Goal: Transaction & Acquisition: Purchase product/service

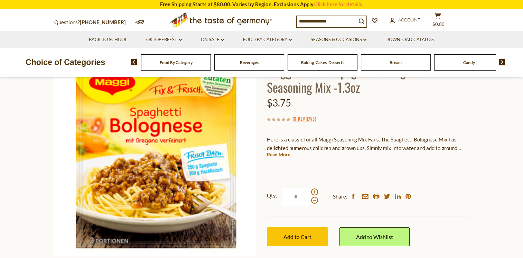
scroll to position [125, 0]
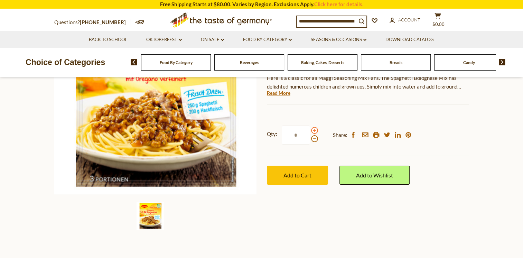
click at [313, 130] on span at bounding box center [314, 130] width 7 height 7
click at [310, 130] on input "*" at bounding box center [296, 135] width 28 height 19
click at [313, 130] on span at bounding box center [314, 130] width 7 height 7
click at [310, 130] on input "*" at bounding box center [296, 135] width 28 height 19
click at [313, 140] on span at bounding box center [314, 138] width 7 height 7
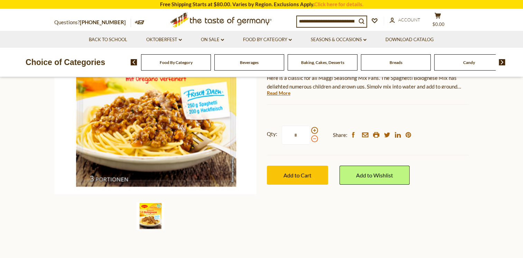
click at [310, 140] on input "*" at bounding box center [296, 135] width 28 height 19
click at [313, 140] on span at bounding box center [314, 138] width 7 height 7
click at [310, 140] on input "*" at bounding box center [296, 135] width 28 height 19
click at [313, 131] on span at bounding box center [314, 130] width 7 height 7
click at [310, 131] on input "*" at bounding box center [296, 135] width 28 height 19
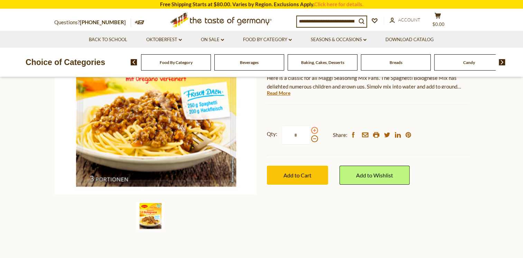
click at [313, 131] on span at bounding box center [314, 130] width 7 height 7
click at [310, 131] on input "*" at bounding box center [296, 135] width 28 height 19
type input "*"
click at [298, 171] on button "Add to Cart" at bounding box center [297, 175] width 61 height 19
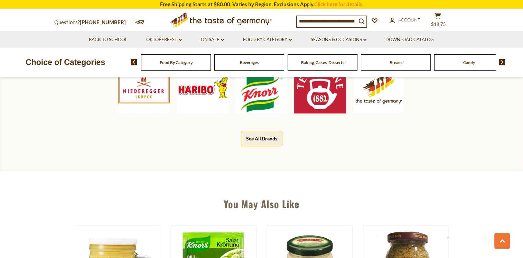
scroll to position [345, 0]
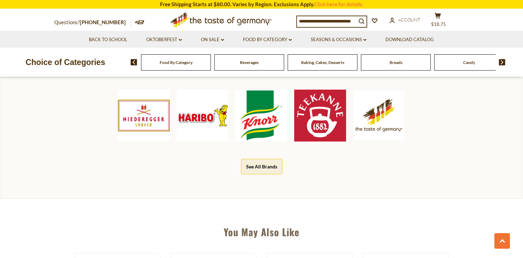
click at [262, 164] on button "See All Brands" at bounding box center [262, 167] width 42 height 16
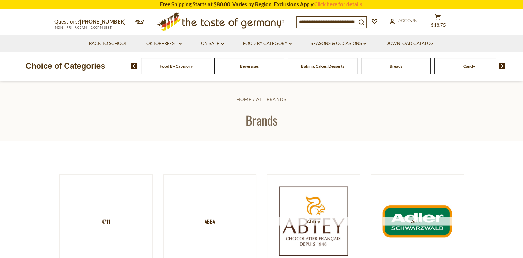
click at [320, 21] on input at bounding box center [327, 22] width 60 height 10
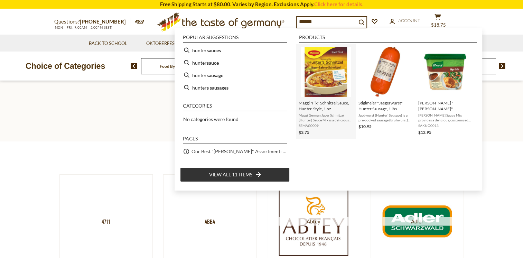
type input "******"
click at [331, 68] on img "Instant Search Results" at bounding box center [326, 72] width 50 height 50
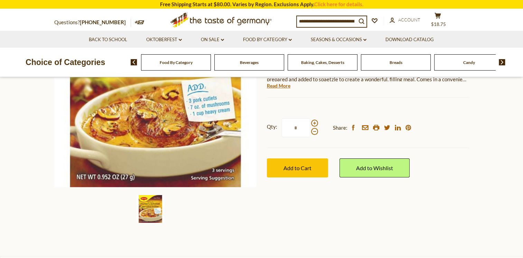
scroll to position [161, 0]
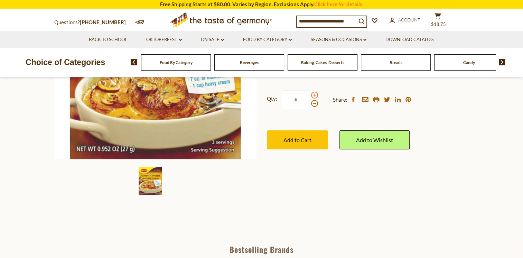
click at [313, 94] on span at bounding box center [314, 95] width 7 height 7
click at [310, 94] on input "*" at bounding box center [296, 99] width 28 height 19
type input "*"
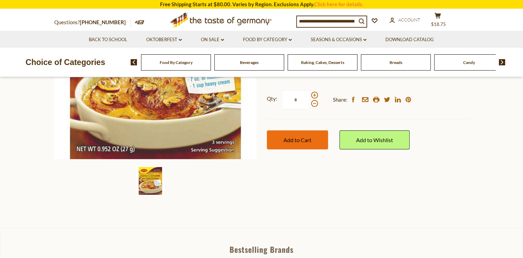
click at [292, 141] on span "Add to Cart" at bounding box center [298, 140] width 28 height 7
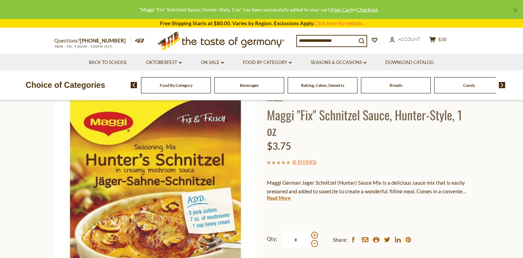
scroll to position [0, 0]
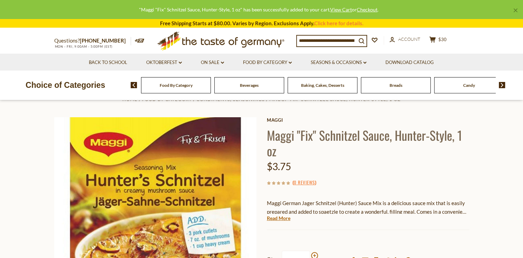
click at [331, 40] on input at bounding box center [327, 41] width 60 height 10
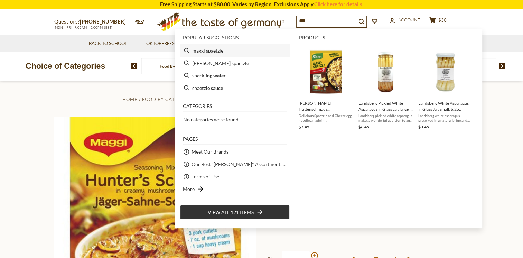
click at [218, 49] on li "maggi spaetzle" at bounding box center [235, 50] width 110 height 12
type input "**********"
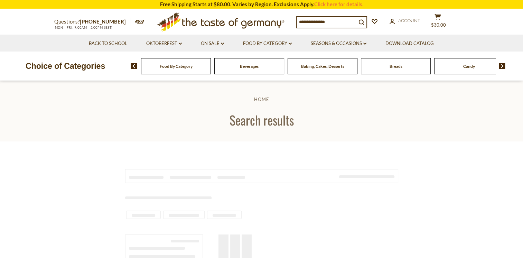
type input "**********"
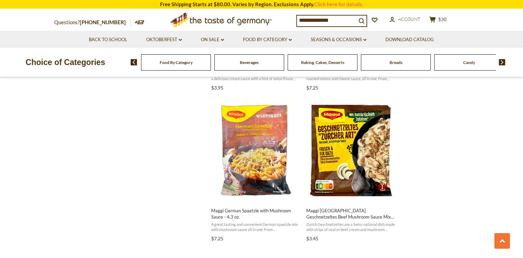
scroll to position [577, 0]
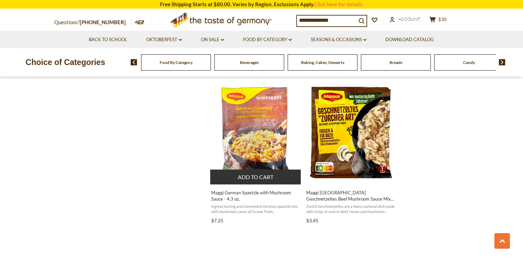
click at [257, 183] on button "Add to cart" at bounding box center [255, 177] width 91 height 15
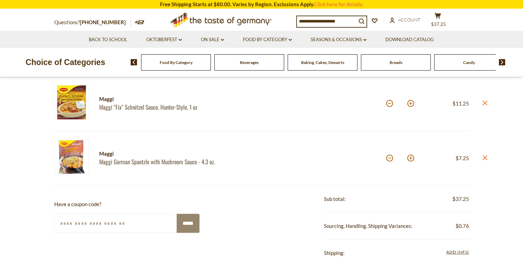
scroll to position [135, 0]
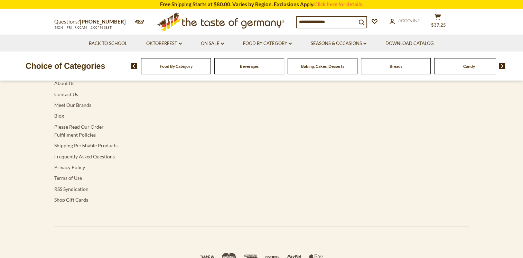
type input "**********"
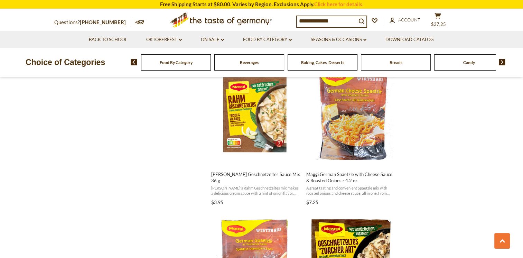
scroll to position [427, 0]
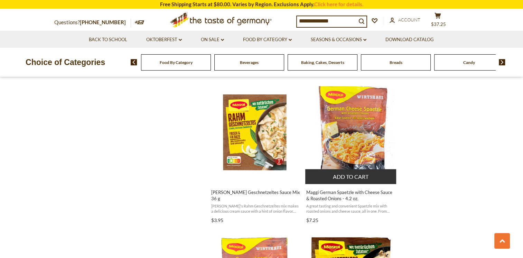
click at [347, 175] on button "Add to cart" at bounding box center [350, 176] width 91 height 15
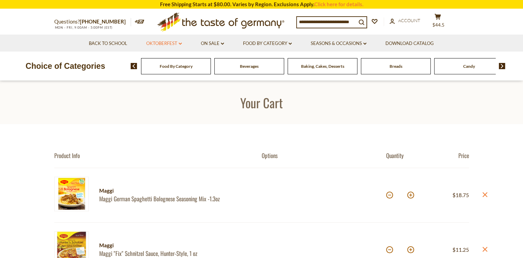
click at [180, 42] on link "Oktoberfest dropdown_arrow" at bounding box center [164, 44] width 36 height 8
click at [291, 43] on icon "dropdown_arrow" at bounding box center [290, 44] width 3 height 2
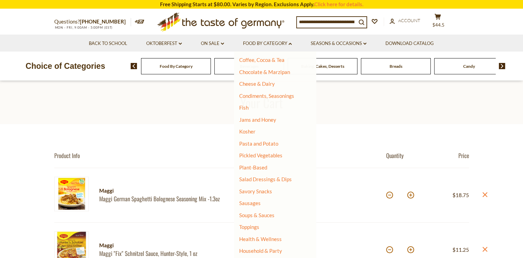
scroll to position [115, 0]
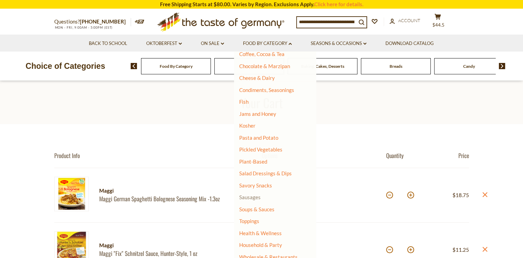
click at [250, 197] on link "Sausages" at bounding box center [249, 197] width 21 height 6
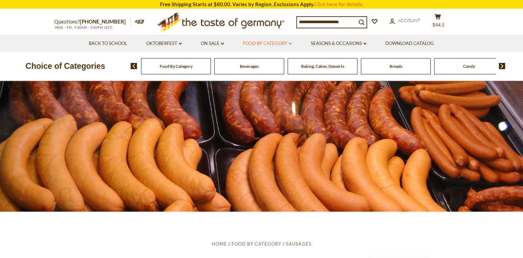
click at [290, 43] on icon "dropdown_arrow" at bounding box center [290, 44] width 3 height 2
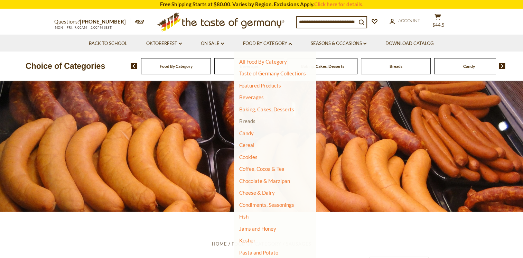
click at [248, 122] on link "Breads" at bounding box center [247, 121] width 16 height 6
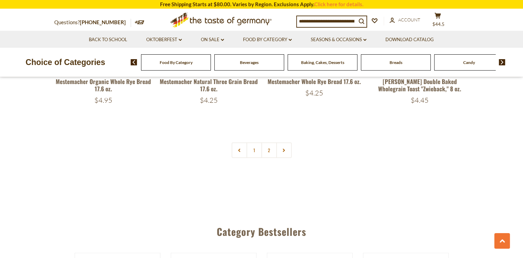
scroll to position [1631, 0]
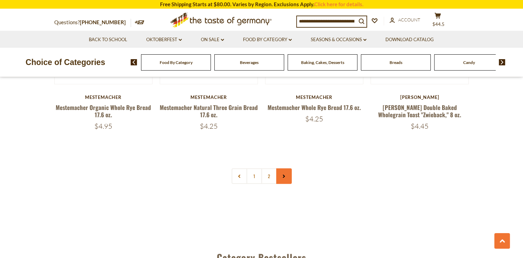
click at [284, 176] on use at bounding box center [284, 176] width 2 height 3
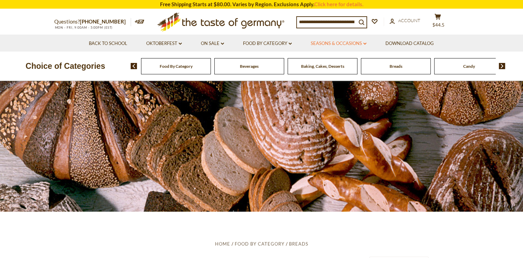
click at [365, 43] on icon at bounding box center [365, 44] width 3 height 2
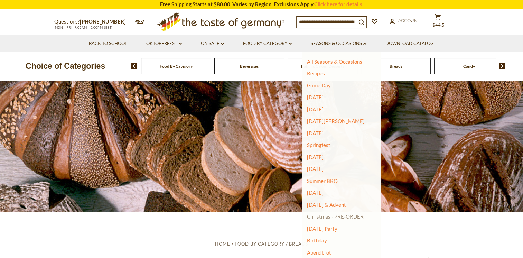
click at [349, 217] on link "Christmas - PRE-ORDER" at bounding box center [335, 217] width 57 height 10
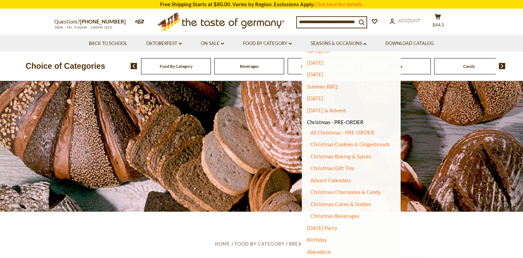
scroll to position [101, 0]
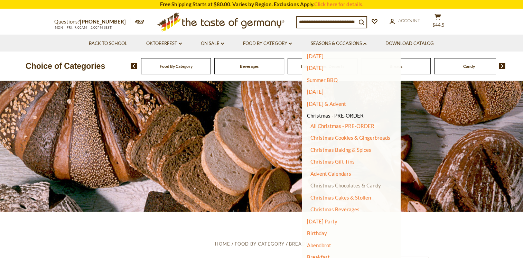
click at [342, 183] on link "Christmas Chocolates & Candy" at bounding box center [346, 185] width 71 height 6
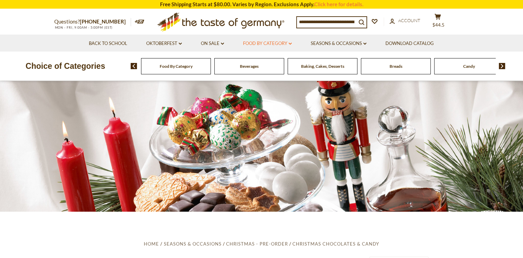
click at [289, 44] on link "Food By Category dropdown_arrow" at bounding box center [267, 44] width 49 height 8
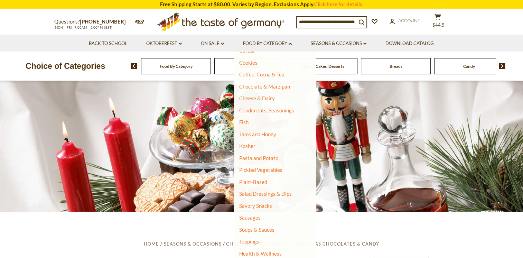
scroll to position [115, 0]
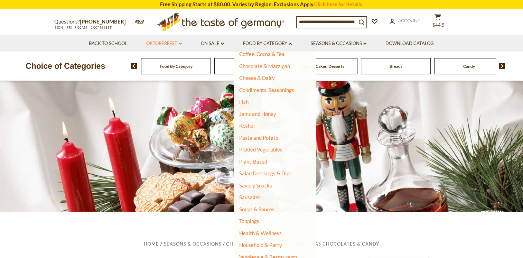
click at [180, 42] on link "Oktoberfest dropdown_arrow" at bounding box center [164, 44] width 36 height 8
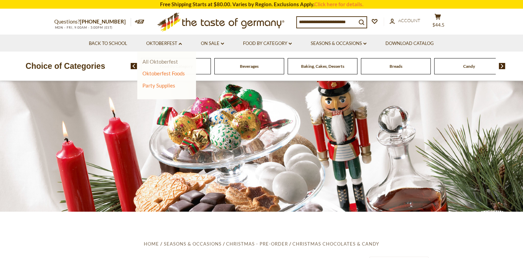
click at [154, 61] on link "All Oktoberfest" at bounding box center [161, 61] width 36 height 6
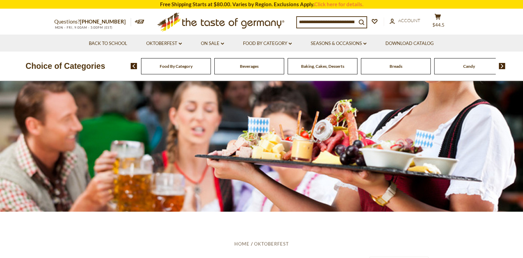
click at [320, 22] on input at bounding box center [327, 22] width 60 height 10
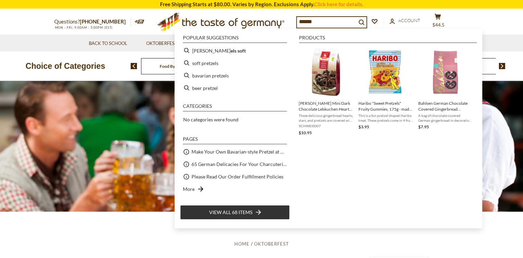
type input "*******"
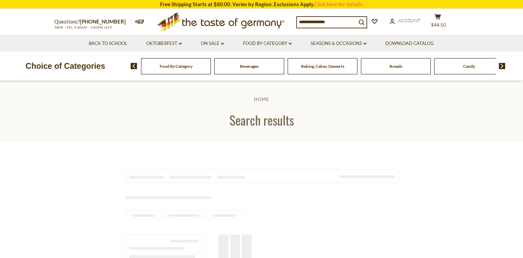
type input "*******"
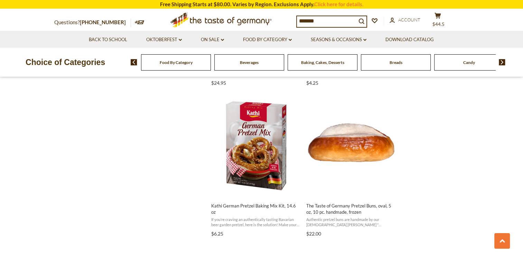
scroll to position [553, 0]
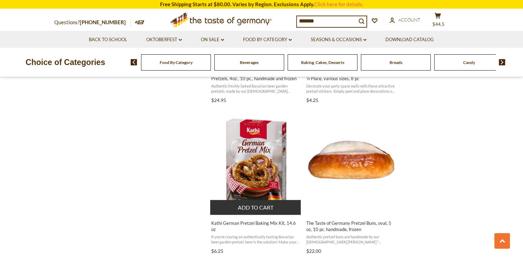
click at [247, 209] on button "Add to cart" at bounding box center [255, 207] width 91 height 15
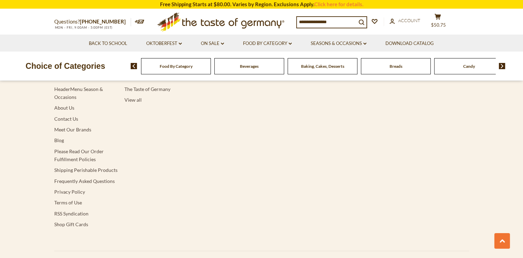
type input "*******"
